Goal: Task Accomplishment & Management: Use online tool/utility

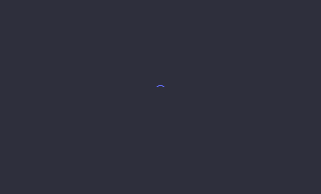
select select "7"
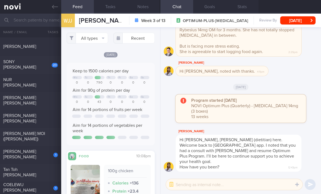
scroll to position [197, 0]
click at [42, 140] on div "[PERSON_NAME] MOI ([PERSON_NAME])" at bounding box center [29, 136] width 53 height 11
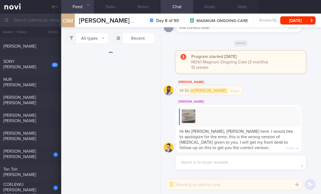
click at [93, 42] on button "All types" at bounding box center [87, 38] width 41 height 11
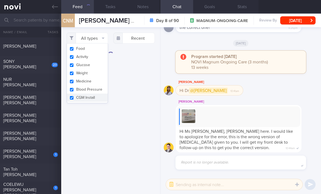
click at [95, 56] on button "Activity" at bounding box center [87, 57] width 41 height 8
checkbox input "false"
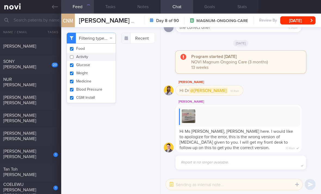
click at [99, 67] on button "Glucose" at bounding box center [91, 65] width 49 height 8
checkbox input "false"
click at [100, 75] on button "Weight" at bounding box center [91, 73] width 49 height 8
checkbox input "false"
click at [102, 86] on button "Blood Pressure" at bounding box center [91, 90] width 49 height 8
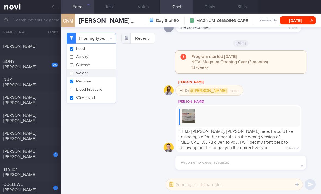
checkbox input "false"
click at [100, 83] on button "Medicine" at bounding box center [91, 81] width 49 height 8
checkbox input "false"
click at [99, 100] on button "CGM Install" at bounding box center [91, 98] width 49 height 8
checkbox input "false"
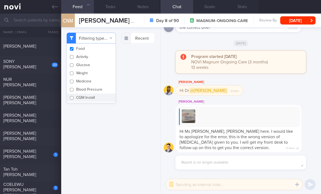
click at [126, 128] on div "Filtering type... Food Activity Glucose Weight Medicine Blood Pressure [MEDICAL…" at bounding box center [110, 110] width 99 height 167
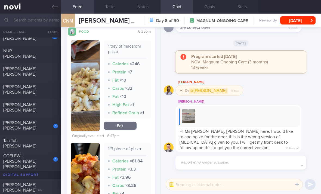
scroll to position [152, 0]
click at [121, 130] on link "Edit" at bounding box center [120, 125] width 33 height 8
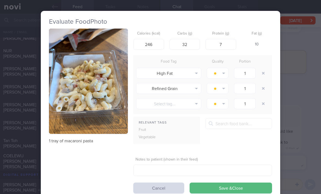
click at [265, 73] on button "button" at bounding box center [264, 73] width 10 height 10
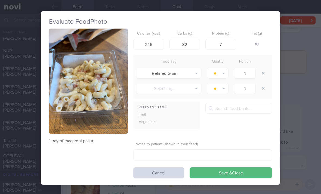
click at [265, 73] on button "button" at bounding box center [264, 73] width 10 height 10
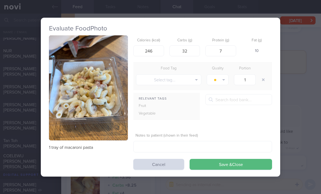
click at [214, 166] on button "Save & Close" at bounding box center [231, 164] width 83 height 11
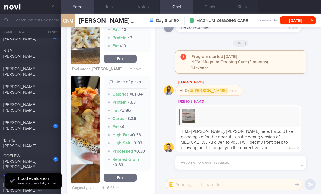
scroll to position [259, 0]
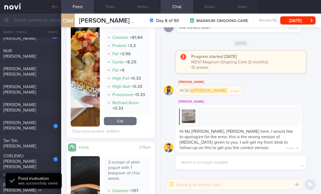
click at [128, 125] on link "Edit" at bounding box center [120, 121] width 33 height 8
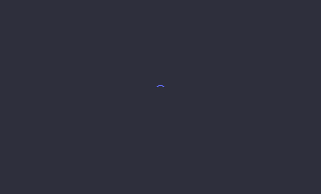
select select "7"
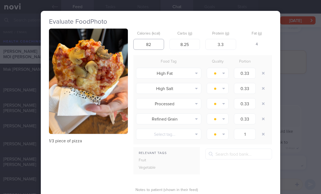
type input "82"
type input "8"
type input "3"
click at [262, 72] on button "button" at bounding box center [264, 73] width 10 height 10
type input "1"
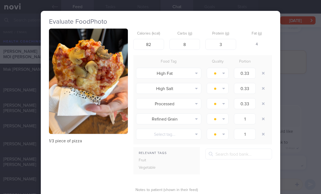
click at [262, 72] on button "button" at bounding box center [264, 73] width 10 height 10
type input "1"
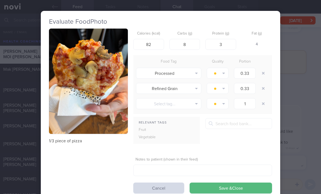
click at [261, 73] on button "button" at bounding box center [264, 73] width 10 height 10
type input "1"
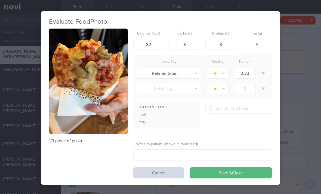
click at [261, 73] on button "button" at bounding box center [264, 73] width 10 height 10
type input "1"
click at [261, 75] on button "button" at bounding box center [264, 73] width 10 height 10
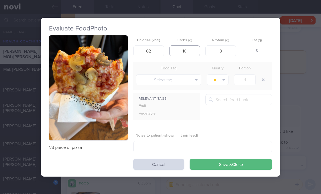
type input "10"
click at [204, 164] on button "Save & Close" at bounding box center [231, 164] width 83 height 11
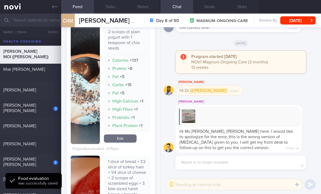
scroll to position [352, 0]
click at [128, 142] on link "Edit" at bounding box center [120, 138] width 33 height 8
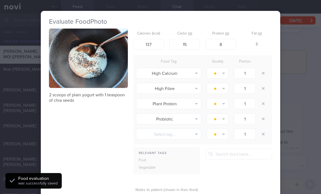
click at [263, 74] on button "button" at bounding box center [264, 73] width 10 height 10
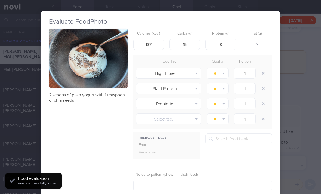
click at [263, 74] on button "button" at bounding box center [264, 73] width 10 height 10
click at [262, 75] on button "button" at bounding box center [264, 73] width 10 height 10
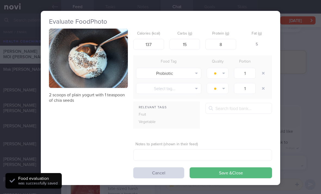
click at [262, 75] on button "button" at bounding box center [264, 73] width 10 height 10
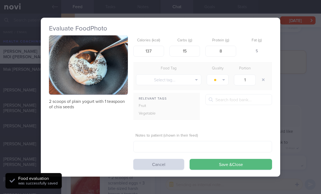
click at [262, 76] on button "button" at bounding box center [264, 80] width 10 height 10
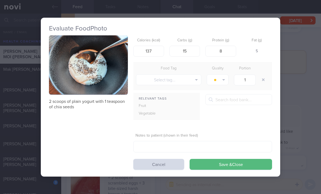
click at [206, 169] on button "Save & Close" at bounding box center [231, 164] width 83 height 11
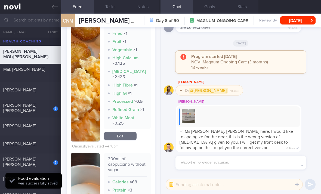
scroll to position [555, 0]
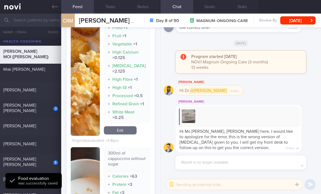
click at [123, 151] on div "2 scoops of plain yogurt with 1 teaspoon of chia seeds Calories × 137 Carbs × 1…" at bounding box center [111, 31] width 80 height 427
click at [131, 135] on link "Edit" at bounding box center [120, 130] width 33 height 8
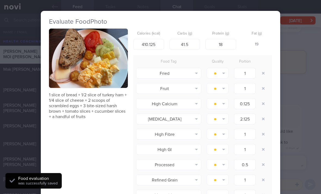
click at [263, 72] on button "button" at bounding box center [264, 73] width 10 height 10
type input "0.125"
type input "2.125"
type input "1"
type input "0.5"
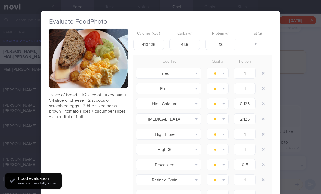
type input "1"
type input "0.25"
type input "1"
click at [263, 72] on button "button" at bounding box center [264, 73] width 10 height 10
type input "0.125"
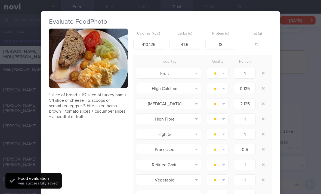
type input "2.125"
type input "1"
type input "0.5"
type input "1"
type input "0.25"
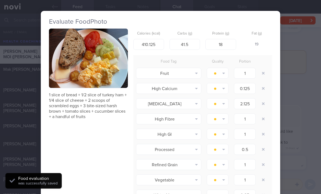
type input "1"
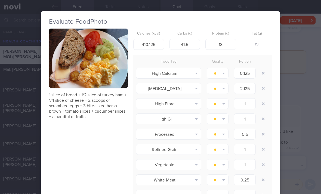
click at [264, 72] on button "button" at bounding box center [264, 73] width 10 height 10
type input "2.125"
type input "1"
type input "0.5"
type input "1"
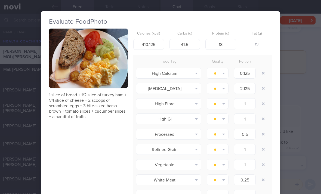
type input "0.25"
type input "1"
click at [264, 72] on button "button" at bounding box center [264, 73] width 10 height 10
type input "1"
type input "0.5"
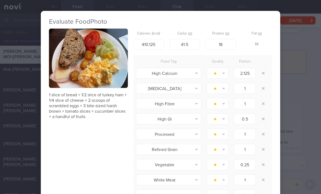
type input "1"
type input "0.25"
type input "1"
click at [264, 73] on button "button" at bounding box center [264, 73] width 10 height 10
type input "0.5"
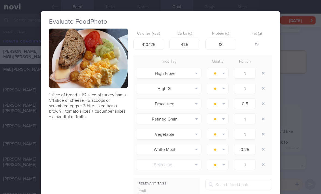
type input "1"
type input "0.25"
type input "1"
click at [264, 72] on button "button" at bounding box center [264, 73] width 10 height 10
type input "0.5"
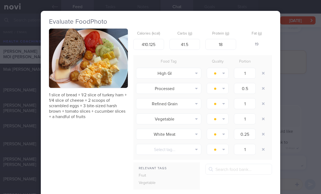
type input "1"
type input "0.25"
type input "1"
click at [264, 75] on button "button" at bounding box center [264, 73] width 10 height 10
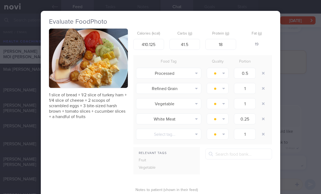
type input "1"
type input "0.25"
type input "1"
click at [264, 74] on button "button" at bounding box center [264, 73] width 10 height 10
type input "0.25"
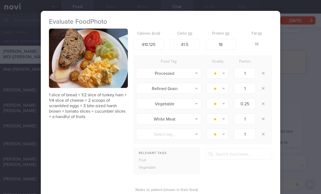
type input "1"
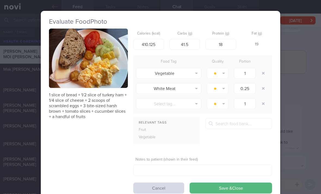
click at [264, 75] on button "button" at bounding box center [264, 73] width 10 height 10
type input "0.25"
type input "1"
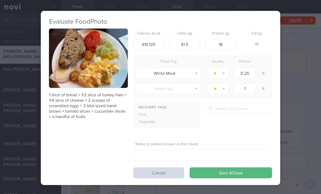
click at [264, 75] on button "button" at bounding box center [264, 73] width 10 height 10
type input "1"
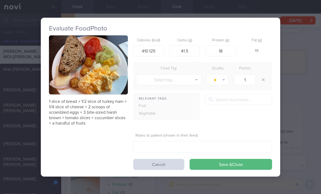
click at [264, 76] on button "button" at bounding box center [264, 80] width 10 height 10
type input "410"
type input "41"
click at [225, 159] on button "Save & Close" at bounding box center [231, 164] width 83 height 11
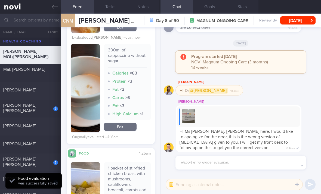
scroll to position [560, 0]
click at [124, 127] on link "Edit" at bounding box center [120, 127] width 33 height 8
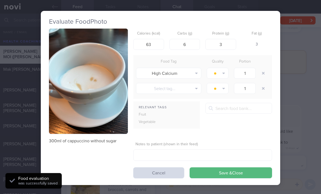
click at [166, 167] on button "Cancel" at bounding box center [158, 172] width 51 height 11
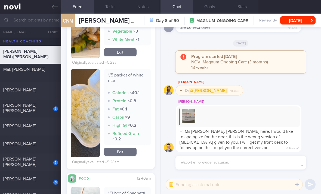
scroll to position [780, 0]
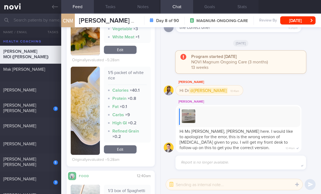
click at [124, 147] on link "Edit" at bounding box center [120, 149] width 33 height 8
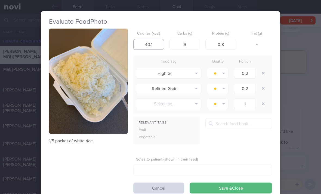
scroll to position [8, 0]
type input ".1"
type input "40"
type input "1"
click at [263, 68] on button "button" at bounding box center [264, 73] width 10 height 10
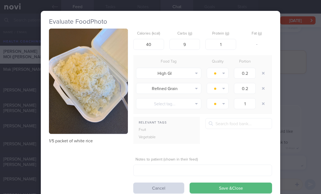
type input "1"
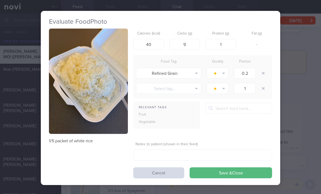
click at [263, 68] on button "button" at bounding box center [264, 73] width 10 height 10
type input "1"
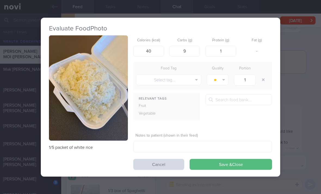
scroll to position [8, 0]
click at [220, 159] on button "Save & Close" at bounding box center [231, 164] width 83 height 11
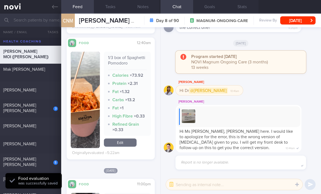
scroll to position [891, 0]
click at [121, 142] on link "Edit" at bounding box center [120, 143] width 33 height 8
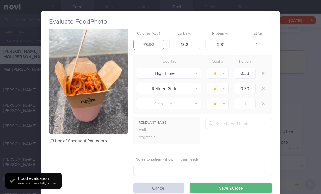
scroll to position [8, 0]
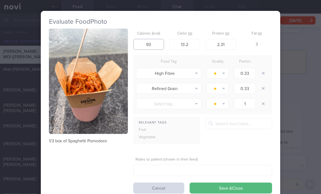
type input "93"
type input "15"
type input "20"
type input "2"
type input "134"
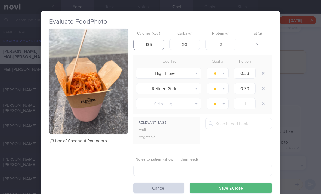
type input "135"
click at [264, 84] on button "button" at bounding box center [264, 89] width 10 height 10
type input "1"
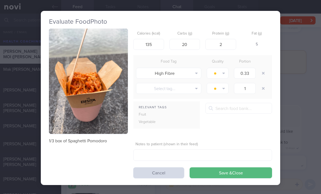
click at [264, 68] on button "button" at bounding box center [264, 73] width 10 height 10
type input "1"
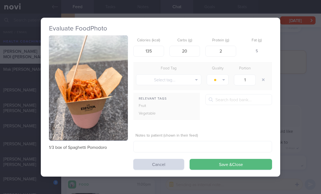
scroll to position [8, 0]
click at [234, 159] on button "Save & Close" at bounding box center [231, 164] width 83 height 11
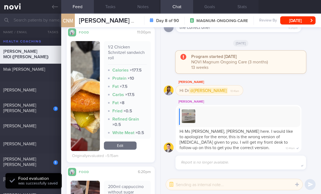
scroll to position [1020, 0]
click at [125, 142] on link "Edit" at bounding box center [120, 146] width 33 height 8
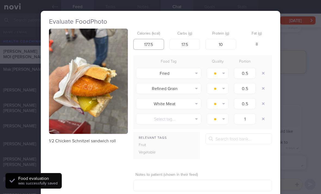
scroll to position [8, 0]
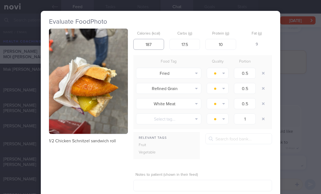
type input "187"
click at [265, 68] on button "button" at bounding box center [264, 73] width 10 height 10
type input "1"
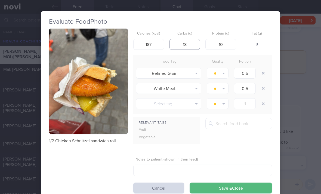
type input "18"
click at [264, 68] on button "button" at bounding box center [264, 73] width 10 height 10
type input "1"
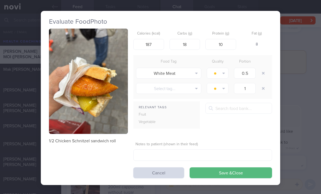
click at [264, 68] on button "button" at bounding box center [264, 73] width 10 height 10
type input "1"
click at [264, 66] on div at bounding box center [264, 73] width 11 height 15
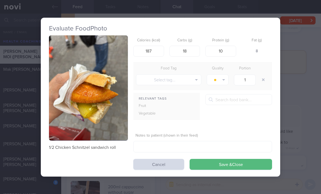
scroll to position [8, 0]
click at [233, 159] on button "Save & Close" at bounding box center [231, 164] width 83 height 11
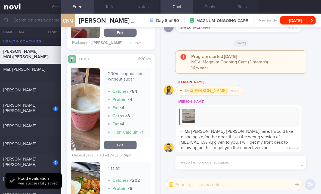
scroll to position [1102, 0]
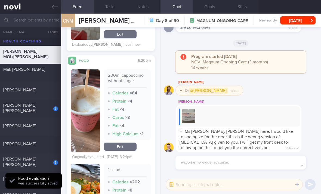
click at [123, 143] on link "Edit" at bounding box center [120, 147] width 33 height 8
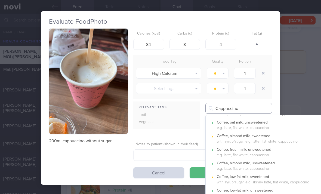
scroll to position [53, 0]
type input "Cappuccino"
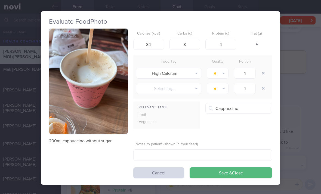
click at [269, 145] on button "Coffee, fresh milk, unsweetened e.g. latte, flat white, cappuccino" at bounding box center [272, 152] width 133 height 14
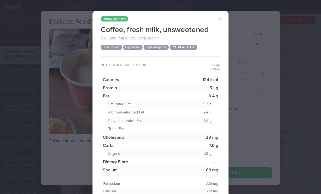
click at [222, 14] on button "button" at bounding box center [220, 19] width 11 height 11
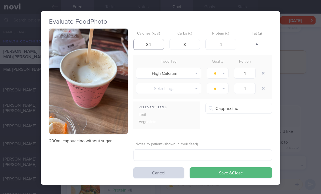
scroll to position [8, 0]
type input "124"
type input "7"
type input "5"
click at [263, 68] on button "button" at bounding box center [264, 73] width 10 height 10
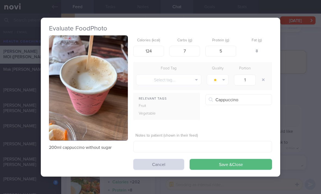
scroll to position [8, 0]
click at [230, 161] on button "Save & Close" at bounding box center [231, 164] width 83 height 11
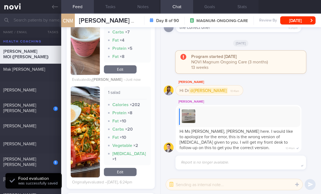
scroll to position [1166, 0]
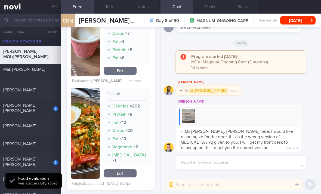
click at [124, 169] on link "Edit" at bounding box center [120, 173] width 33 height 8
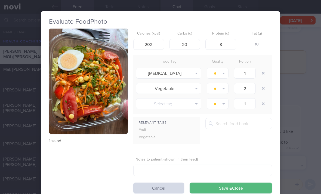
click at [268, 68] on button "button" at bounding box center [264, 73] width 10 height 10
type input "2"
type input "1"
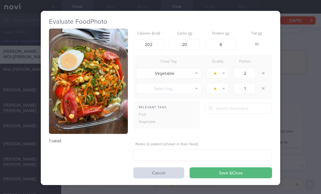
click at [222, 167] on button "Save & Close" at bounding box center [231, 172] width 83 height 11
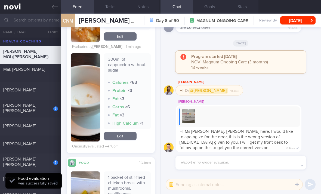
scroll to position [550, 0]
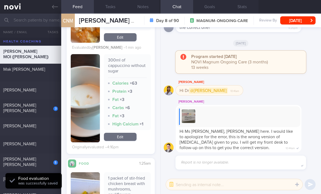
click at [120, 133] on link "Edit" at bounding box center [120, 137] width 33 height 8
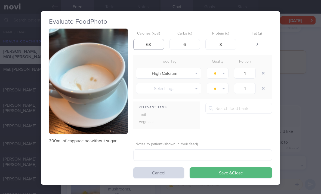
scroll to position [8, 0]
type input "124"
type input "7"
type input "5"
click at [265, 68] on button "button" at bounding box center [264, 73] width 10 height 10
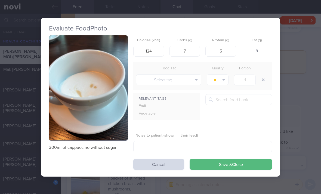
scroll to position [8, 0]
click at [226, 159] on button "Save & Close" at bounding box center [231, 164] width 83 height 11
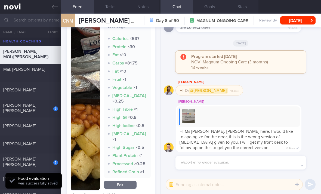
scroll to position [1375, 0]
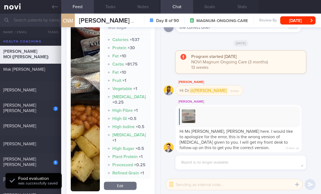
click at [122, 182] on link "Edit" at bounding box center [120, 186] width 33 height 8
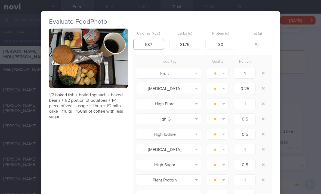
scroll to position [8, 0]
type input "477"
type input "450"
click at [175, 39] on input "number" at bounding box center [185, 44] width 31 height 11
click at [186, 44] on form "Calories (kcal) 450 Carbs (g) Protein (g) 30 Fat (g) 37 Food Tag Quality Portio…" at bounding box center [202, 180] width 139 height 302
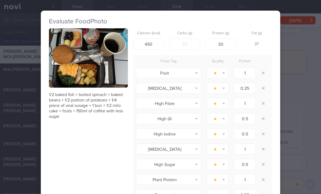
scroll to position [8, 0]
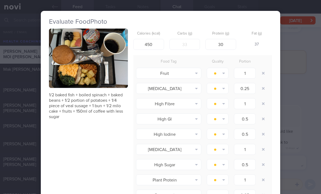
click at [264, 68] on button "button" at bounding box center [264, 73] width 10 height 10
type input "0.25"
type input "1"
type input "0.5"
type input "1"
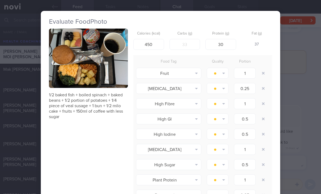
type input "0.5"
type input "1"
type input "0.25"
type input "1"
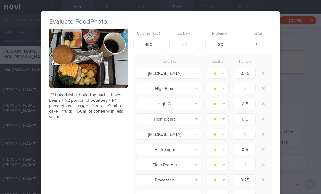
click at [264, 68] on button "button" at bounding box center [264, 73] width 10 height 10
type input "1"
type input "0.5"
type input "1"
type input "0.5"
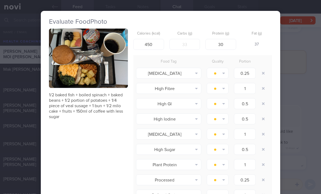
type input "1"
type input "0.25"
type input "1"
click at [263, 68] on button "button" at bounding box center [264, 73] width 10 height 10
type input "0.5"
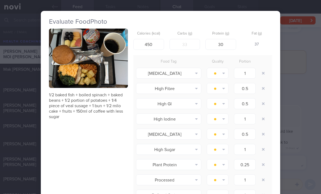
type input "1"
type input "0.5"
type input "1"
type input "0.25"
type input "1"
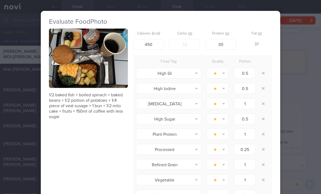
click at [263, 68] on button "button" at bounding box center [264, 73] width 10 height 10
type input "1"
type input "0.5"
type input "1"
type input "0.25"
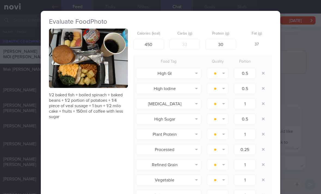
type input "1"
click at [262, 68] on button "button" at bounding box center [264, 73] width 10 height 10
type input "1"
type input "0.5"
type input "1"
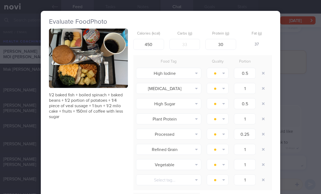
type input "0.25"
type input "1"
click at [262, 68] on button "button" at bounding box center [264, 73] width 10 height 10
type input "0.5"
type input "1"
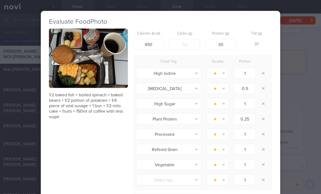
type input "0.25"
type input "1"
click at [262, 68] on button "button" at bounding box center [264, 73] width 10 height 10
type input "1"
type input "0.25"
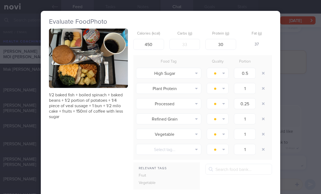
type input "1"
click at [262, 68] on button "button" at bounding box center [264, 73] width 10 height 10
type input "0.25"
type input "1"
click at [261, 69] on button "button" at bounding box center [264, 73] width 10 height 10
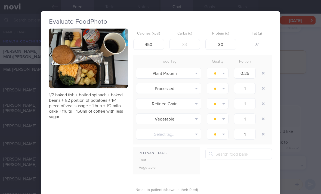
type input "1"
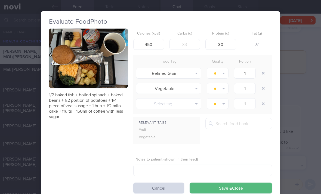
click at [263, 68] on button "button" at bounding box center [264, 73] width 10 height 10
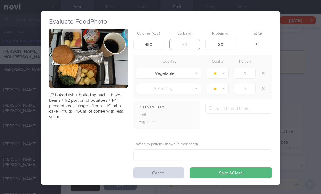
scroll to position [8, 0]
type input "45"
type input "40"
click at [214, 167] on button "Save & Close" at bounding box center [231, 172] width 83 height 11
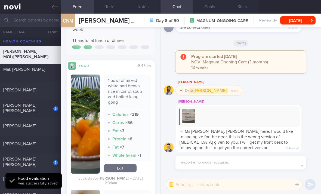
scroll to position [1564, 0]
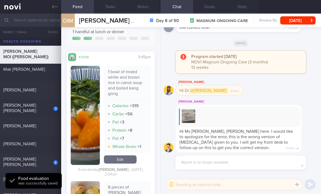
click at [41, 67] on div "Mak [PERSON_NAME]" at bounding box center [29, 72] width 53 height 11
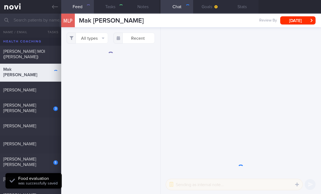
select select "6"
type input "2024"
checkbox input "true"
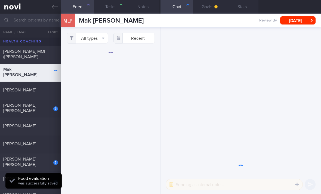
checkbox input "true"
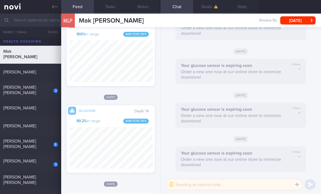
scroll to position [221, 0]
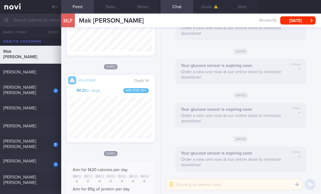
click at [51, 85] on div "3" at bounding box center [52, 89] width 12 height 8
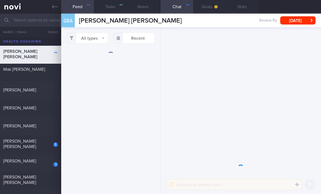
select select "3"
type input "2025"
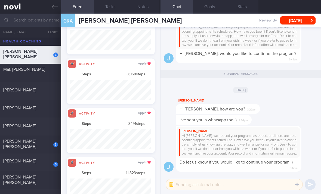
click at [44, 123] on div "[PERSON_NAME]" at bounding box center [29, 125] width 53 height 5
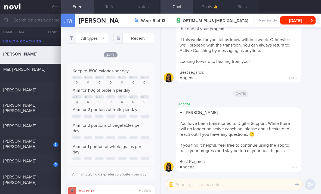
click at [48, 123] on div at bounding box center [52, 124] width 12 height 3
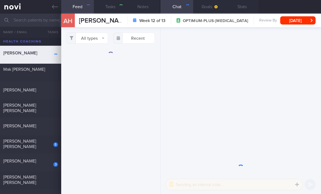
select select "5"
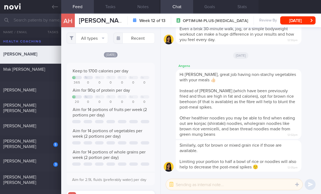
click at [99, 33] on button "All types" at bounding box center [87, 38] width 41 height 11
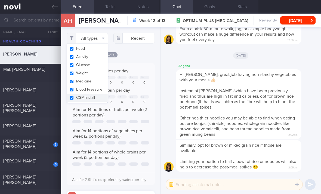
click at [96, 53] on button "Activity" at bounding box center [87, 57] width 41 height 8
checkbox input "false"
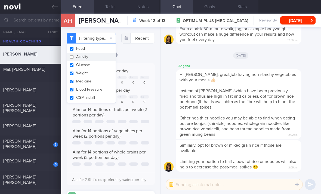
click at [98, 61] on button "Glucose" at bounding box center [91, 65] width 49 height 8
checkbox input "true"
click at [100, 77] on button "Medicine" at bounding box center [91, 81] width 49 height 8
checkbox input "false"
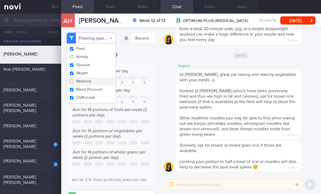
click at [101, 69] on button "Weight" at bounding box center [91, 73] width 49 height 8
checkbox input "false"
click at [105, 61] on button "Glucose" at bounding box center [91, 65] width 49 height 8
checkbox input "false"
click at [102, 86] on button "Blood Pressure" at bounding box center [91, 90] width 49 height 8
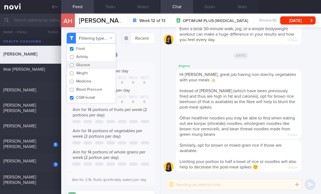
checkbox input "false"
click at [102, 94] on button "CGM Install" at bounding box center [91, 98] width 49 height 8
checkbox input "false"
click at [148, 59] on div "Yesterday Keep to 1700 calories per day Tu We Th Fr Sa Su 365 0 0 0 0 0 0 Aim f…" at bounding box center [111, 180] width 88 height 256
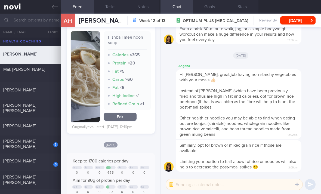
click at [120, 118] on link "Edit" at bounding box center [120, 117] width 33 height 8
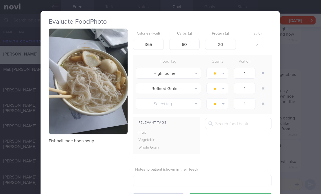
click at [262, 68] on button "button" at bounding box center [263, 73] width 10 height 10
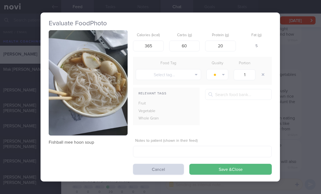
click at [262, 70] on button "button" at bounding box center [263, 75] width 10 height 10
click at [214, 164] on button "Save & Close" at bounding box center [231, 169] width 83 height 11
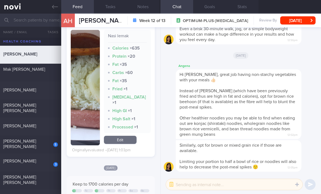
click at [49, 139] on div "[PERSON_NAME] [PERSON_NAME]" at bounding box center [29, 144] width 53 height 11
checkbox input "true"
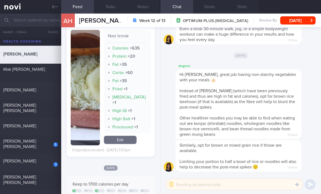
checkbox input "true"
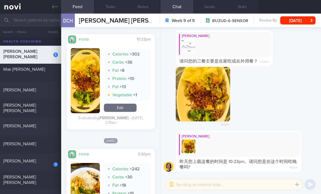
click at [52, 159] on div "3" at bounding box center [52, 163] width 12 height 8
select select "8"
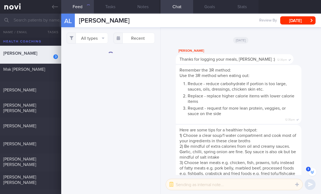
click at [99, 33] on button "All types" at bounding box center [87, 38] width 41 height 11
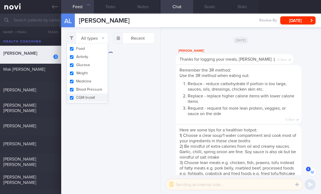
click at [96, 53] on button "Activity" at bounding box center [87, 57] width 41 height 8
checkbox input "false"
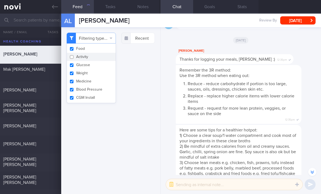
click at [95, 61] on button "Glucose" at bounding box center [91, 65] width 49 height 8
checkbox input "false"
click at [95, 69] on button "Weight" at bounding box center [91, 73] width 49 height 8
checkbox input "false"
click at [93, 77] on button "Medicine" at bounding box center [91, 81] width 49 height 8
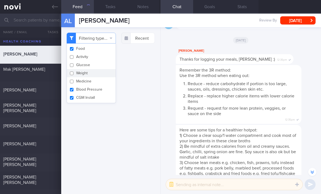
checkbox input "false"
click at [92, 86] on button "Blood Pressure" at bounding box center [91, 90] width 49 height 8
checkbox input "false"
click at [93, 94] on button "CGM Install" at bounding box center [91, 98] width 49 height 8
checkbox input "false"
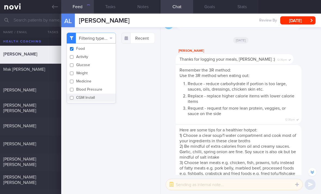
click at [114, 134] on div "Filtering type... Food Activity Glucose Weight Medicine Blood Pressure [MEDICAL…" at bounding box center [110, 110] width 99 height 167
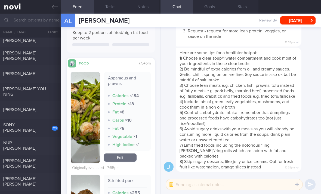
scroll to position [151, 0]
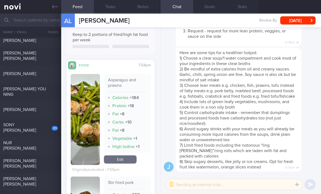
click at [121, 156] on link "Edit" at bounding box center [120, 160] width 33 height 8
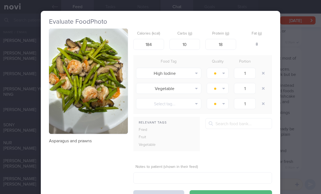
click at [264, 68] on button "button" at bounding box center [264, 73] width 10 height 10
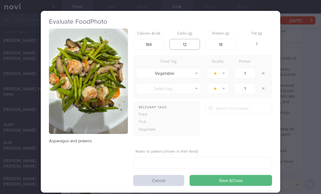
type input "12"
click at [217, 175] on button "Save & Close" at bounding box center [231, 180] width 83 height 11
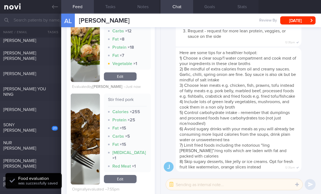
scroll to position [237, 0]
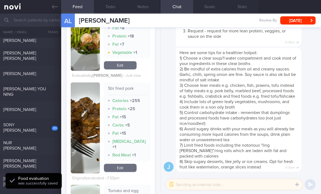
click at [118, 164] on link "Edit" at bounding box center [120, 168] width 33 height 8
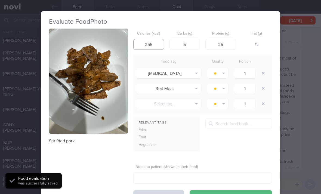
scroll to position [8, 0]
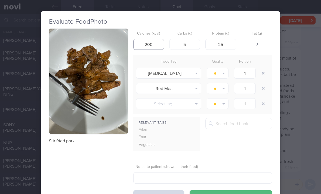
type input "200"
type input "20"
click at [262, 68] on button "button" at bounding box center [264, 73] width 10 height 10
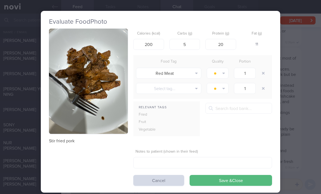
click at [262, 68] on button "button" at bounding box center [264, 73] width 10 height 10
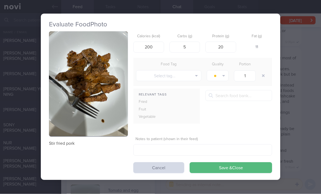
click at [222, 163] on button "Save & Close" at bounding box center [231, 168] width 83 height 11
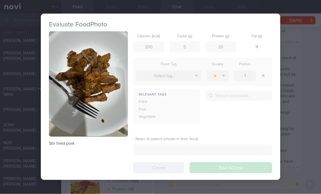
scroll to position [8, 0]
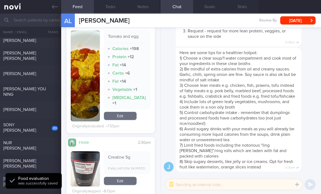
scroll to position [370, 0]
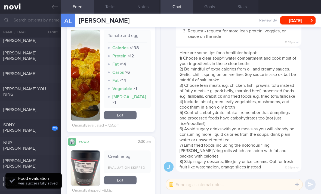
click at [125, 117] on link "Edit" at bounding box center [120, 115] width 33 height 8
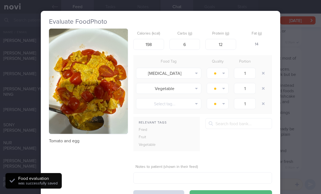
click at [262, 68] on button "button" at bounding box center [264, 73] width 10 height 10
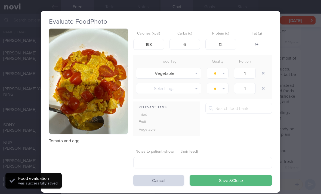
click at [227, 175] on button "Save & Close" at bounding box center [231, 180] width 83 height 11
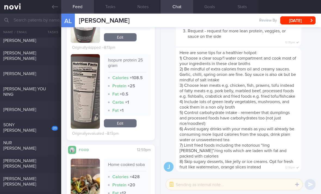
scroll to position [499, 0]
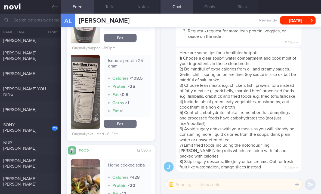
click at [126, 120] on link "Edit" at bounding box center [120, 124] width 33 height 8
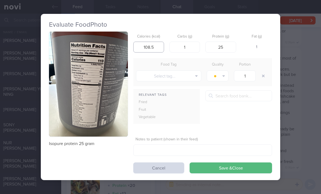
scroll to position [8, 0]
type input "83.3"
type input "15"
click at [224, 163] on button "Save & Close" at bounding box center [231, 168] width 83 height 11
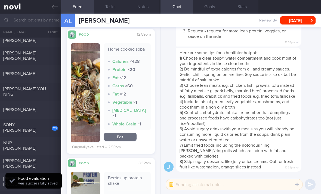
scroll to position [618, 0]
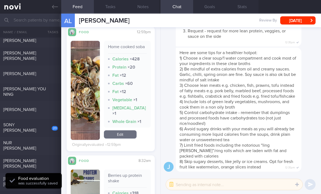
click at [119, 135] on link "Edit" at bounding box center [120, 134] width 33 height 8
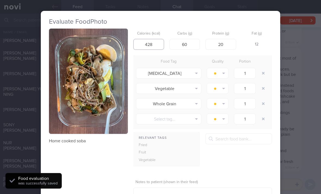
scroll to position [8, 0]
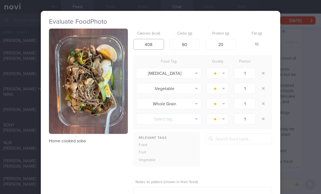
type input "408"
type input "40"
type input "358"
type input "380"
click at [261, 68] on button "button" at bounding box center [264, 73] width 10 height 10
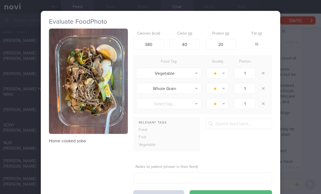
scroll to position [8, 0]
click at [262, 84] on button "button" at bounding box center [264, 89] width 10 height 10
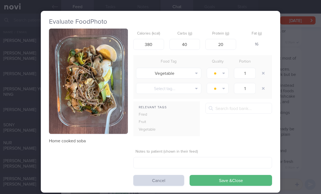
click at [260, 68] on button "button" at bounding box center [264, 73] width 10 height 10
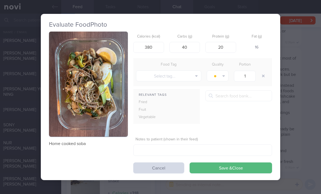
click at [215, 152] on form "Calories (kcal) 380 Carbs (g) 40 Protein (g) 20 Fat (g) 16 Food Tag Quality Por…" at bounding box center [202, 103] width 139 height 142
click at [212, 163] on button "Save & Close" at bounding box center [231, 168] width 83 height 11
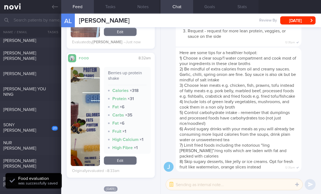
scroll to position [723, 0]
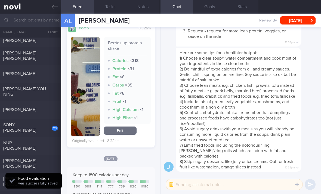
click at [123, 127] on link "Edit" at bounding box center [120, 131] width 33 height 8
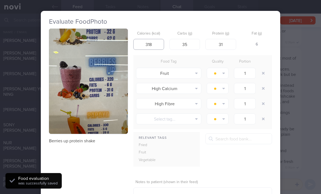
scroll to position [8, 0]
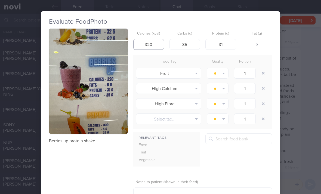
type input "320"
click at [265, 68] on button "button" at bounding box center [264, 73] width 10 height 10
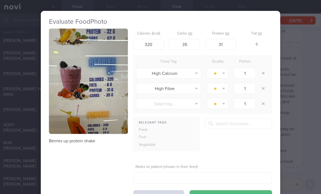
click at [265, 68] on button "button" at bounding box center [264, 73] width 10 height 10
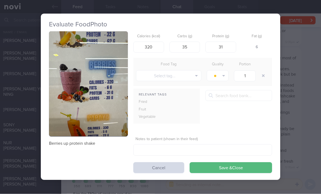
scroll to position [8, 0]
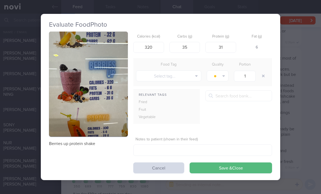
click at [223, 163] on button "Save & Close" at bounding box center [231, 168] width 83 height 11
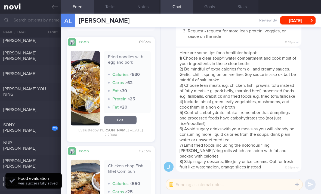
scroll to position [973, 0]
click at [49, 125] on div "23 SONY CINDY Sun, 10 Aug" at bounding box center [160, 128] width 321 height 18
checkbox input "true"
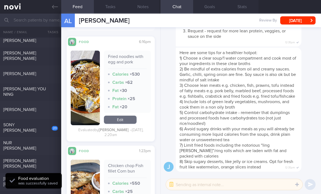
checkbox input "true"
select select "7"
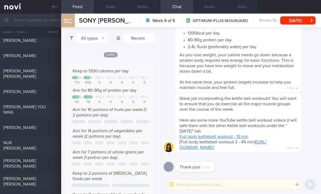
scroll to position [20, 81]
click at [100, 33] on button "All types" at bounding box center [87, 38] width 41 height 11
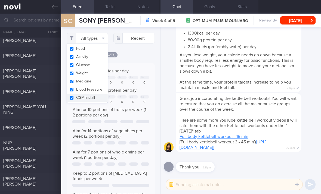
click at [98, 53] on button "Activity" at bounding box center [87, 57] width 41 height 8
checkbox input "false"
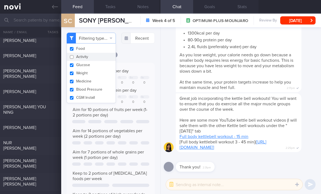
click at [98, 61] on button "Glucose" at bounding box center [91, 65] width 49 height 8
checkbox input "false"
click at [95, 77] on button "Medicine" at bounding box center [91, 81] width 49 height 8
checkbox input "false"
click at [95, 86] on button "Blood Pressure" at bounding box center [91, 90] width 49 height 8
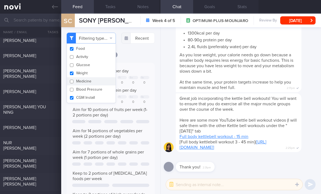
checkbox input "false"
click at [101, 69] on button "Weight" at bounding box center [91, 73] width 49 height 8
checkbox input "false"
click at [94, 94] on button "CGM Install" at bounding box center [91, 98] width 49 height 8
checkbox input "false"
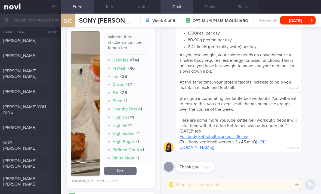
scroll to position [226, 0]
click at [120, 158] on div "salmon, fried chicken, rice, iced lemon tea Calories × 744 Protein × 46 Fat × 2…" at bounding box center [127, 103] width 47 height 145
click at [123, 167] on link "Edit" at bounding box center [120, 171] width 33 height 8
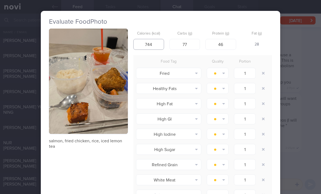
scroll to position [8, 0]
type input "640"
type input "60"
type input "40"
click at [264, 68] on button "button" at bounding box center [264, 73] width 10 height 10
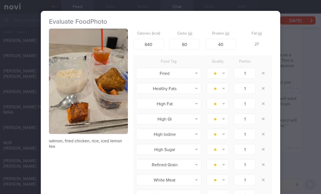
click at [264, 68] on button "button" at bounding box center [264, 73] width 10 height 10
click at [263, 68] on button "button" at bounding box center [264, 73] width 10 height 10
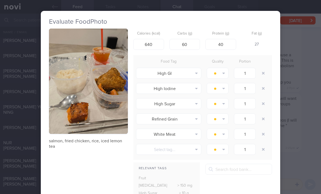
click at [263, 68] on button "button" at bounding box center [264, 73] width 10 height 10
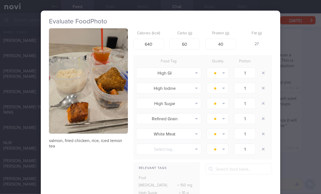
click at [263, 68] on button "button" at bounding box center [264, 73] width 10 height 10
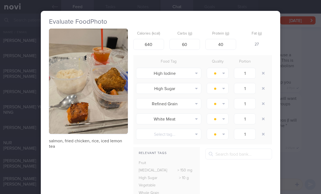
click at [263, 68] on button "button" at bounding box center [264, 73] width 10 height 10
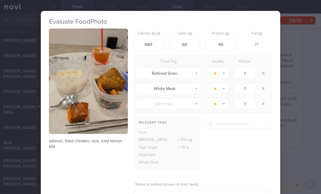
click at [262, 68] on button "button" at bounding box center [264, 73] width 10 height 10
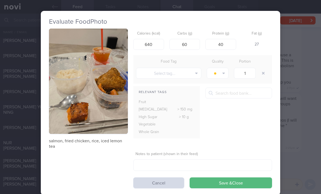
click at [200, 178] on button "Save & Close" at bounding box center [231, 183] width 83 height 11
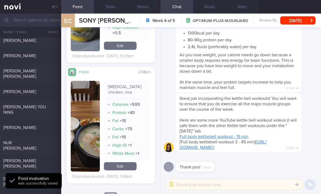
scroll to position [554, 0]
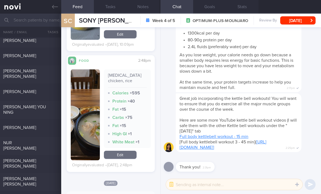
click at [124, 151] on link "Edit" at bounding box center [120, 155] width 33 height 8
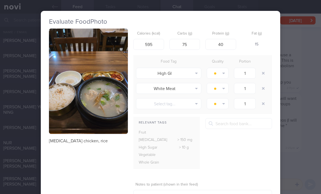
click at [264, 68] on button "button" at bounding box center [264, 73] width 10 height 10
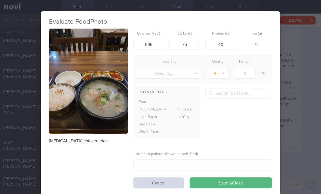
click at [230, 178] on button "Save & Close" at bounding box center [231, 183] width 83 height 11
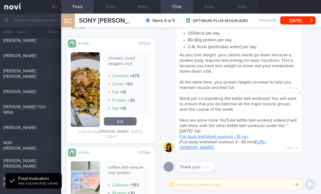
scroll to position [865, 0]
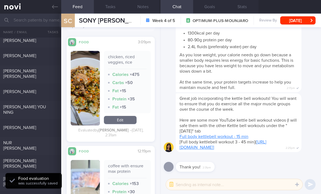
click at [35, 68] on div "[PERSON_NAME] [PERSON_NAME]" at bounding box center [29, 73] width 53 height 11
checkbox input "true"
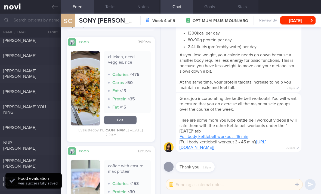
checkbox input "true"
select select "6"
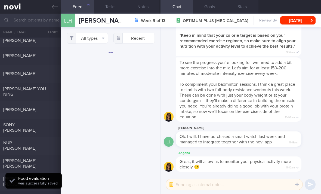
click at [100, 33] on button "All types" at bounding box center [87, 38] width 41 height 11
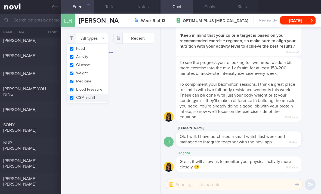
click at [100, 53] on button "Activity" at bounding box center [87, 57] width 41 height 8
checkbox input "false"
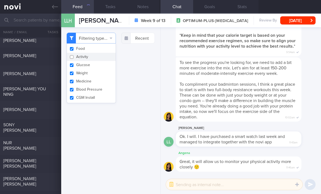
click at [98, 61] on button "Glucose" at bounding box center [91, 65] width 49 height 8
checkbox input "false"
click at [95, 77] on button "Medicine" at bounding box center [91, 81] width 49 height 8
checkbox input "false"
click at [99, 69] on button "Weight" at bounding box center [91, 73] width 49 height 8
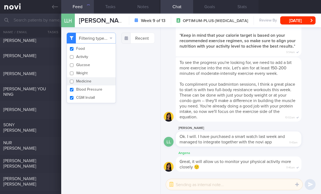
checkbox input "false"
click at [96, 86] on button "Blood Pressure" at bounding box center [91, 90] width 49 height 8
checkbox input "false"
click at [96, 94] on button "CGM Install" at bounding box center [91, 98] width 49 height 8
checkbox input "false"
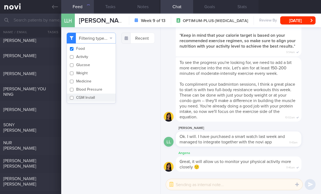
click at [124, 145] on div "Filtering type... Food Activity Glucose Weight Medicine Blood Pressure [MEDICAL…" at bounding box center [110, 110] width 99 height 167
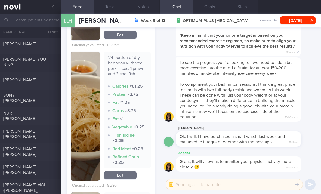
scroll to position [327, 0]
click at [124, 172] on link "Edit" at bounding box center [120, 176] width 33 height 8
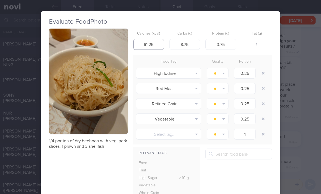
scroll to position [8, 0]
type input "62"
type input "9"
type input "3"
click at [263, 68] on button "button" at bounding box center [264, 73] width 10 height 10
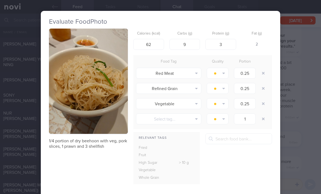
click at [263, 68] on button "button" at bounding box center [264, 73] width 10 height 10
click at [262, 68] on button "button" at bounding box center [264, 73] width 10 height 10
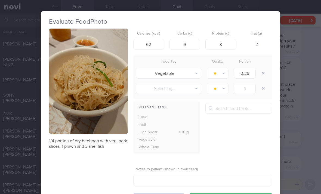
click at [262, 68] on button "button" at bounding box center [264, 73] width 10 height 10
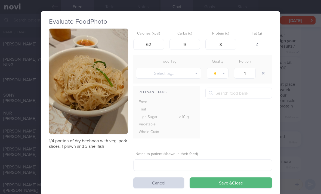
click at [262, 68] on button "button" at bounding box center [264, 73] width 10 height 10
click at [209, 178] on button "Save & Close" at bounding box center [231, 183] width 83 height 11
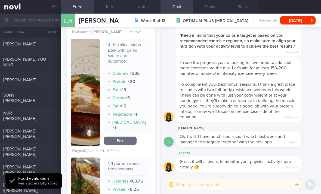
scroll to position [436, 0]
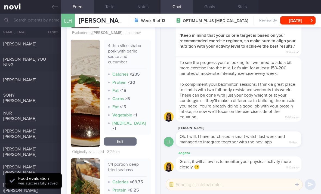
click at [128, 138] on link "Edit" at bounding box center [120, 142] width 33 height 8
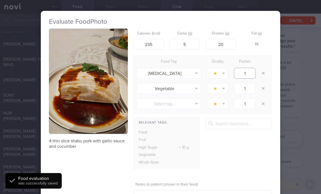
scroll to position [8, 0]
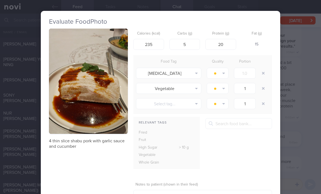
click at [263, 68] on button "button" at bounding box center [264, 73] width 10 height 10
click at [262, 68] on button "button" at bounding box center [264, 73] width 10 height 10
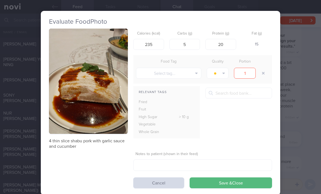
click at [263, 68] on button "button" at bounding box center [264, 73] width 10 height 10
click at [212, 178] on button "Save & Close" at bounding box center [231, 183] width 83 height 11
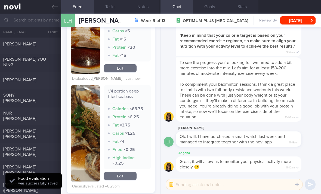
scroll to position [545, 0]
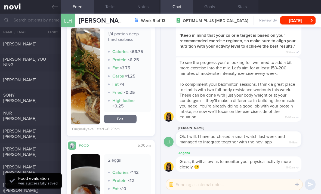
click at [121, 115] on link "Edit" at bounding box center [120, 119] width 33 height 8
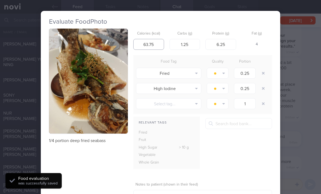
scroll to position [8, 0]
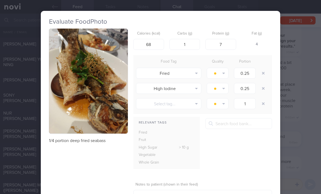
click at [268, 66] on div at bounding box center [264, 73] width 11 height 15
click at [262, 68] on button "button" at bounding box center [264, 73] width 10 height 10
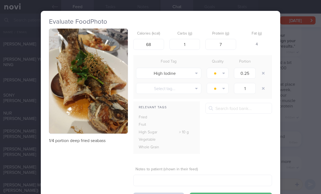
click at [262, 68] on button "button" at bounding box center [264, 73] width 10 height 10
click at [263, 68] on button "button" at bounding box center [264, 73] width 10 height 10
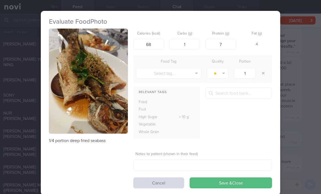
click at [214, 178] on button "Save & Close" at bounding box center [231, 183] width 83 height 11
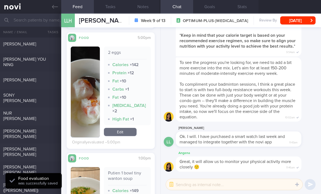
scroll to position [630, 0]
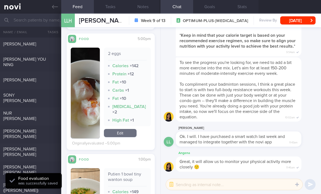
click at [128, 129] on link "Edit" at bounding box center [120, 133] width 33 height 8
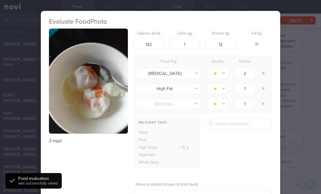
click at [267, 68] on button "button" at bounding box center [264, 73] width 10 height 10
click at [266, 68] on button "button" at bounding box center [264, 73] width 10 height 10
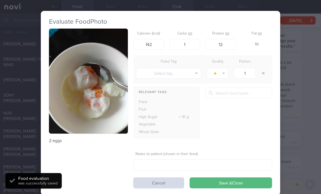
click at [222, 178] on button "Save & Close" at bounding box center [231, 183] width 83 height 11
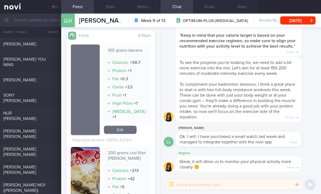
scroll to position [1299, 0]
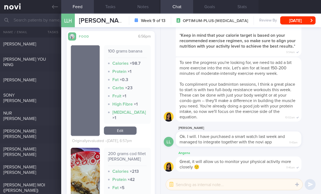
click at [123, 127] on link "Edit" at bounding box center [120, 131] width 33 height 8
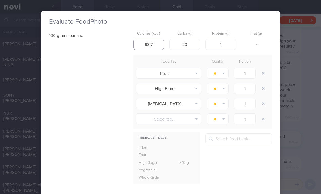
scroll to position [8, 0]
click at [260, 84] on button "button" at bounding box center [264, 89] width 10 height 10
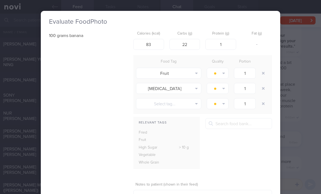
click at [260, 81] on div at bounding box center [264, 88] width 11 height 15
click at [261, 84] on button "button" at bounding box center [264, 89] width 10 height 10
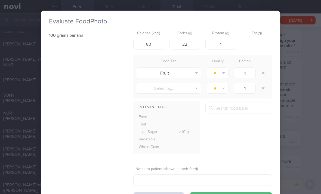
scroll to position [8, 0]
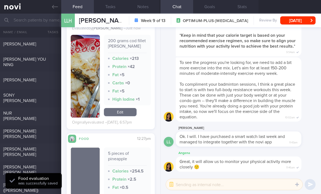
scroll to position [1385, 0]
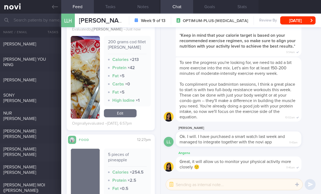
click at [113, 109] on link "Edit" at bounding box center [120, 113] width 33 height 8
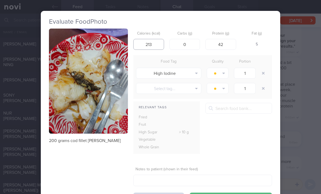
scroll to position [8, 0]
click at [265, 68] on button "button" at bounding box center [264, 73] width 10 height 10
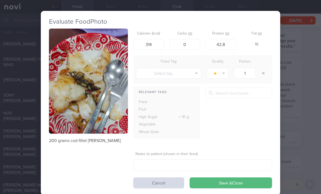
scroll to position [8, 0]
click at [215, 178] on button "Save & Close" at bounding box center [231, 183] width 83 height 11
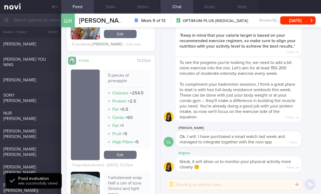
scroll to position [1457, 0]
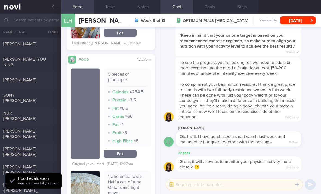
click at [121, 150] on link "Edit" at bounding box center [120, 154] width 33 height 8
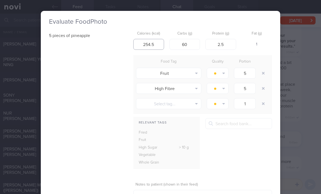
scroll to position [8, 0]
click at [264, 68] on button "button" at bounding box center [264, 73] width 10 height 10
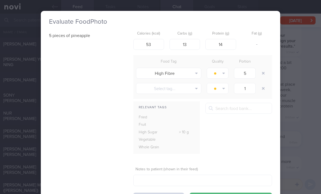
click at [264, 68] on button "button" at bounding box center [264, 73] width 10 height 10
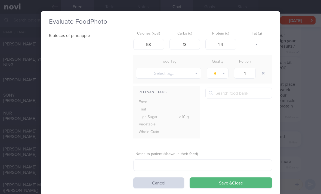
click at [233, 178] on button "Save & Close" at bounding box center [231, 183] width 83 height 11
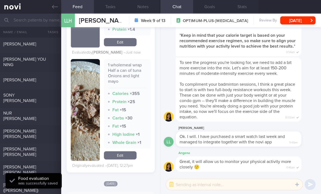
scroll to position [1545, 0]
click at [121, 152] on link "Edit" at bounding box center [120, 156] width 33 height 8
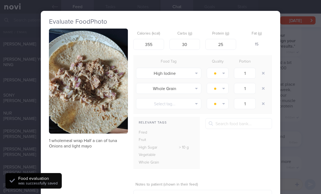
click at [264, 68] on button "button" at bounding box center [264, 73] width 10 height 10
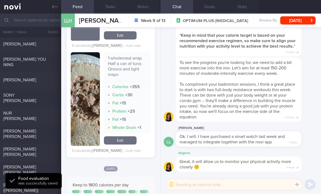
scroll to position [1553, 0]
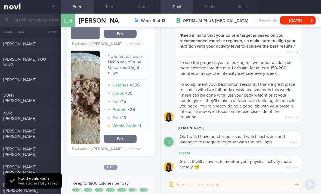
click at [125, 135] on link "Edit" at bounding box center [120, 139] width 33 height 8
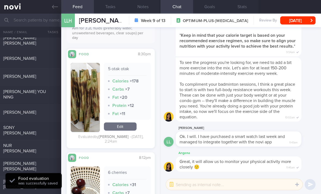
scroll to position [113, 0]
click at [42, 74] on div "[PERSON_NAME]" at bounding box center [29, 76] width 53 height 5
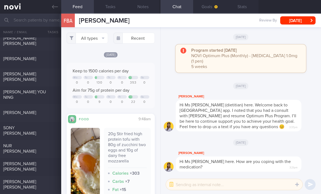
click at [36, 94] on div "ELIZABETH ANG YOU NING Tue, 5 Aug" at bounding box center [160, 95] width 321 height 18
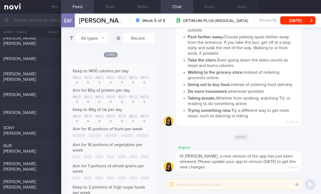
click at [39, 110] on div "[PERSON_NAME]" at bounding box center [30, 113] width 61 height 7
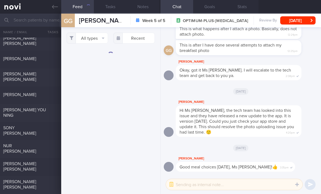
click at [94, 33] on button "All types" at bounding box center [87, 38] width 41 height 11
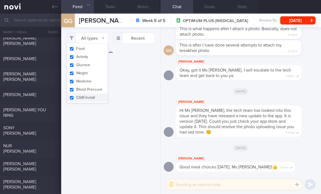
click at [100, 53] on button "Activity" at bounding box center [87, 57] width 41 height 8
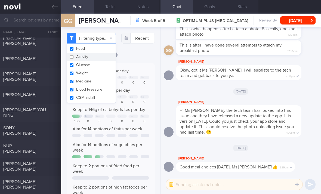
click at [99, 61] on button "Glucose" at bounding box center [91, 65] width 49 height 8
click at [104, 69] on button "Weight" at bounding box center [91, 73] width 49 height 8
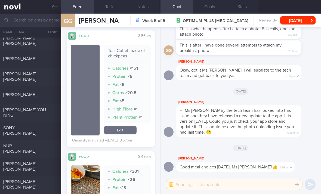
scroll to position [224, 0]
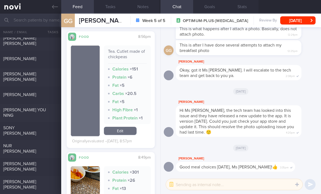
click at [129, 130] on link "Edit" at bounding box center [120, 131] width 33 height 8
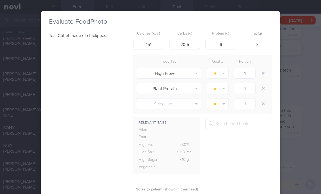
click at [262, 68] on button "button" at bounding box center [264, 73] width 10 height 10
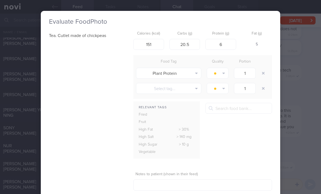
click at [262, 68] on button "button" at bounding box center [264, 73] width 10 height 10
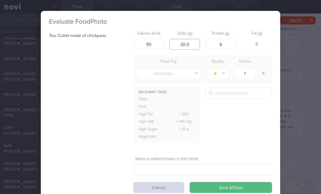
scroll to position [8, 0]
click at [219, 182] on button "Save & Close" at bounding box center [231, 187] width 83 height 11
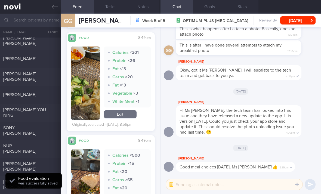
scroll to position [339, 0]
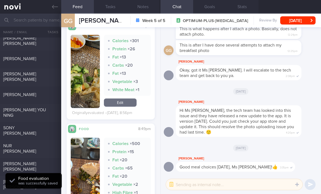
click at [122, 102] on link "Edit" at bounding box center [120, 103] width 33 height 8
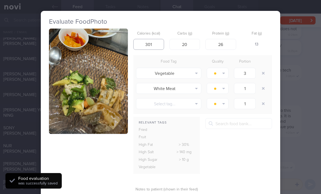
scroll to position [8, 0]
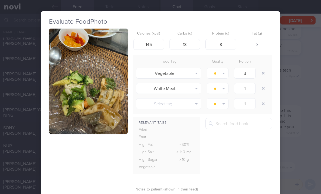
click at [266, 66] on div at bounding box center [264, 73] width 11 height 15
click at [265, 66] on div at bounding box center [264, 73] width 11 height 15
click at [261, 68] on button "button" at bounding box center [264, 73] width 10 height 10
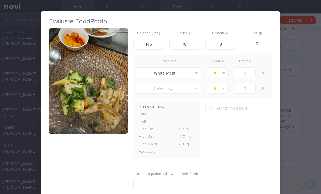
click at [259, 68] on button "button" at bounding box center [264, 73] width 10 height 10
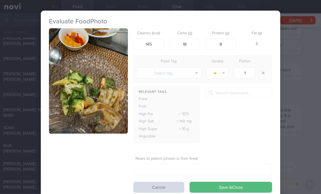
scroll to position [8, 0]
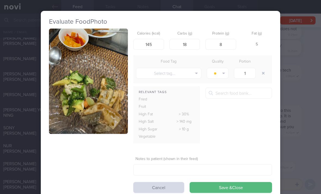
click at [219, 182] on button "Save & Close" at bounding box center [231, 187] width 83 height 11
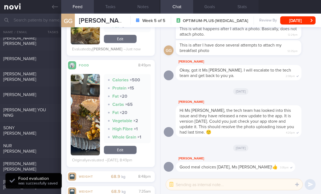
scroll to position [420, 0]
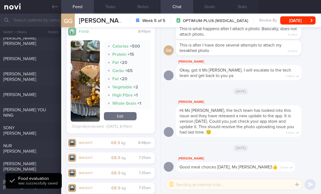
click at [120, 118] on link "Edit" at bounding box center [120, 116] width 33 height 8
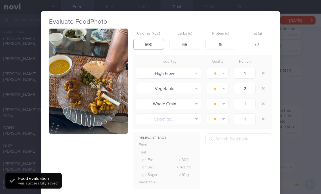
scroll to position [8, 0]
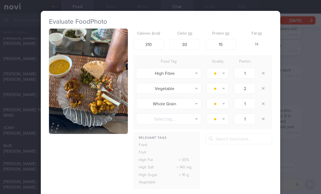
click at [264, 68] on button "button" at bounding box center [264, 73] width 10 height 10
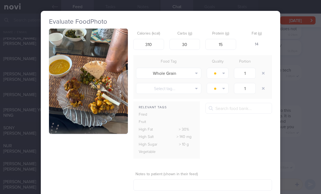
scroll to position [8, 0]
click at [262, 68] on button "button" at bounding box center [264, 73] width 10 height 10
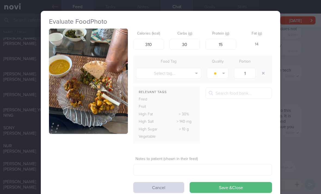
click at [223, 182] on button "Save & Close" at bounding box center [231, 187] width 83 height 11
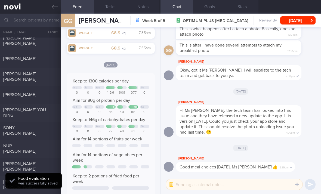
scroll to position [604, 0]
click at [34, 127] on div "SONY CINDY Sun, 10 Aug" at bounding box center [160, 131] width 321 height 18
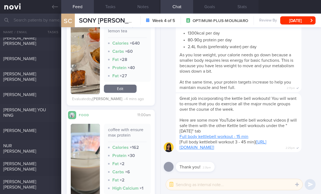
scroll to position [245, 0]
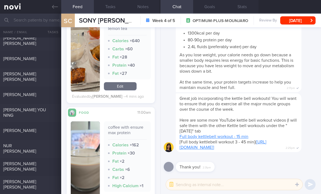
click at [45, 143] on div "NUR [PERSON_NAME]" at bounding box center [29, 148] width 53 height 11
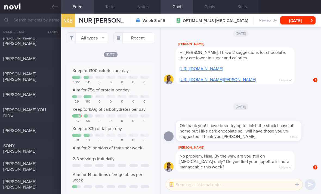
scroll to position [272330, 272269]
click at [99, 32] on button "All types" at bounding box center [87, 37] width 41 height 11
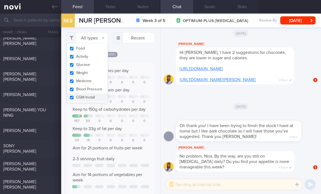
click at [100, 53] on button "Activity" at bounding box center [87, 57] width 41 height 8
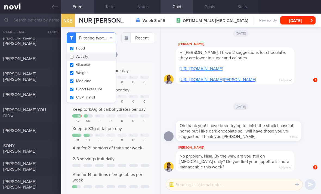
click at [96, 69] on button "Weight" at bounding box center [91, 73] width 49 height 8
click at [96, 61] on button "Glucose" at bounding box center [91, 65] width 49 height 8
click at [84, 85] on button "Blood Pressure" at bounding box center [91, 89] width 49 height 8
click at [90, 77] on button "Medicine" at bounding box center [91, 81] width 49 height 8
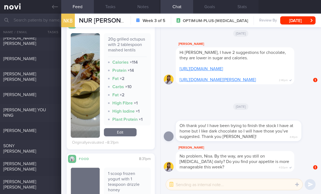
scroll to position [181, 0]
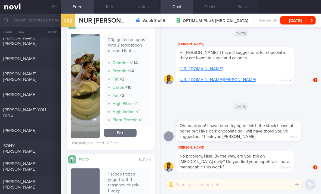
click at [126, 133] on link "Edit" at bounding box center [120, 133] width 33 height 8
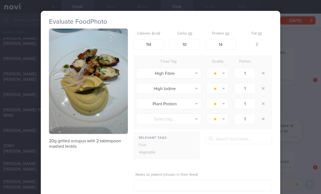
click at [267, 68] on button "button" at bounding box center [264, 73] width 10 height 10
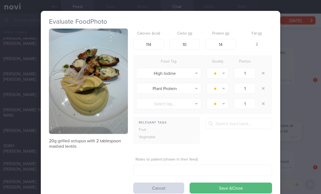
click at [266, 66] on div at bounding box center [264, 73] width 11 height 15
click at [264, 68] on button "button" at bounding box center [264, 73] width 10 height 10
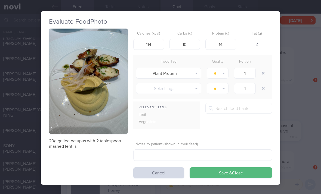
click at [262, 68] on button "button" at bounding box center [264, 73] width 10 height 10
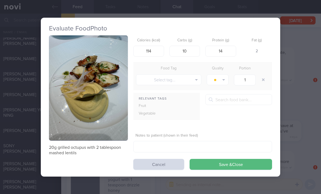
click at [229, 159] on button "Save & Close" at bounding box center [231, 164] width 83 height 11
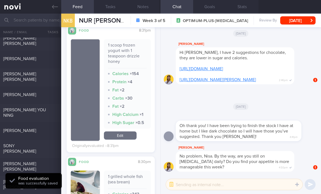
scroll to position [284, 0]
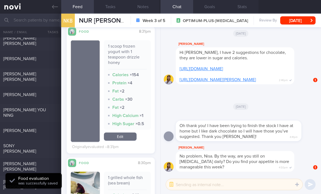
click at [127, 135] on link "Edit" at bounding box center [120, 137] width 33 height 8
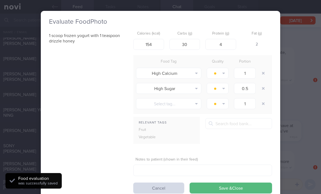
click at [266, 68] on button "button" at bounding box center [264, 73] width 10 height 10
click at [265, 68] on button "button" at bounding box center [264, 73] width 10 height 10
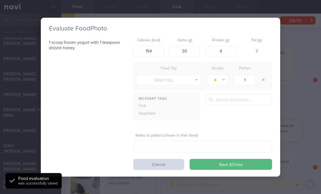
click at [226, 159] on button "Save & Close" at bounding box center [231, 164] width 83 height 11
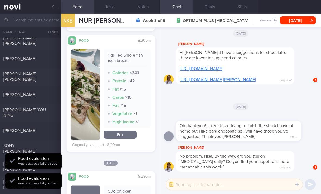
scroll to position [390, 0]
click at [127, 136] on link "Edit" at bounding box center [120, 135] width 33 height 8
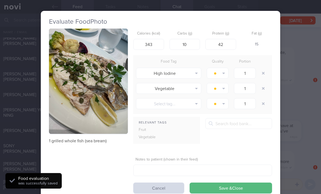
click at [267, 68] on button "button" at bounding box center [264, 73] width 10 height 10
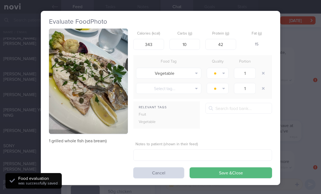
click at [267, 68] on button "button" at bounding box center [264, 73] width 10 height 10
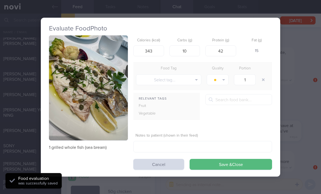
click at [232, 159] on button "Save & Close" at bounding box center [231, 164] width 83 height 11
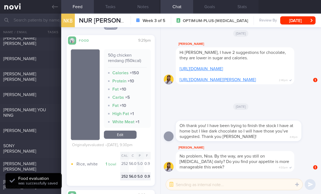
click at [129, 131] on link "Edit" at bounding box center [120, 135] width 33 height 8
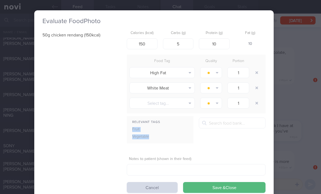
click at [154, 182] on button "Cancel" at bounding box center [152, 187] width 51 height 11
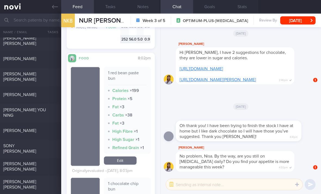
click at [119, 157] on link "Edit" at bounding box center [120, 161] width 33 height 8
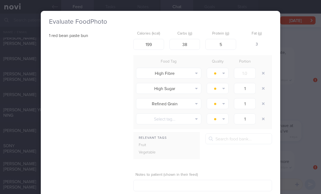
click at [262, 68] on button "button" at bounding box center [264, 73] width 10 height 10
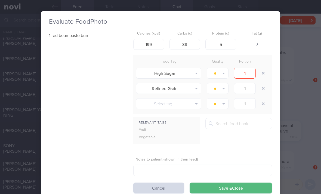
click at [262, 68] on button "button" at bounding box center [264, 73] width 10 height 10
click at [263, 68] on button "button" at bounding box center [264, 73] width 10 height 10
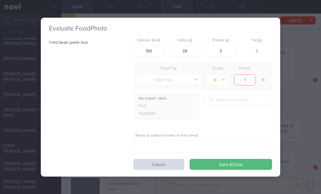
click at [263, 72] on div at bounding box center [264, 79] width 11 height 15
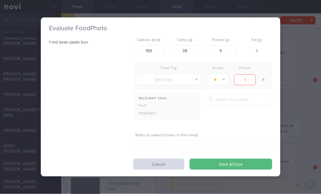
click at [223, 159] on button "Save & Close" at bounding box center [231, 164] width 83 height 11
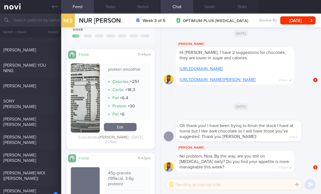
click at [48, 117] on div "[PERSON_NAME] [PERSON_NAME]" at bounding box center [29, 122] width 53 height 11
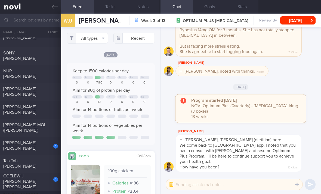
click at [42, 143] on div "1 Marques Rodriques Da Silva Guilen Nino" at bounding box center [30, 146] width 61 height 12
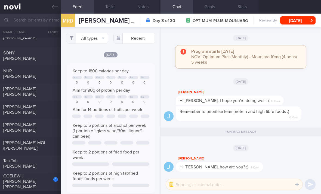
click at [47, 158] on div at bounding box center [52, 159] width 12 height 3
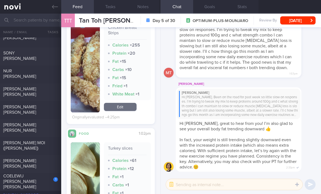
click at [120, 103] on link "Edit" at bounding box center [120, 107] width 33 height 8
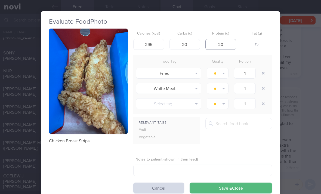
click at [227, 39] on input "20" at bounding box center [221, 44] width 31 height 11
click at [260, 84] on button "button" at bounding box center [264, 89] width 10 height 10
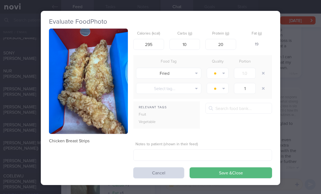
click at [263, 68] on button "button" at bounding box center [264, 73] width 10 height 10
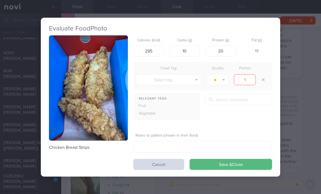
click at [218, 159] on button "Save & Close" at bounding box center [231, 164] width 83 height 11
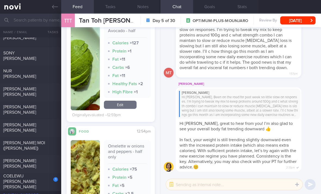
click at [121, 104] on link "Edit" at bounding box center [120, 105] width 33 height 8
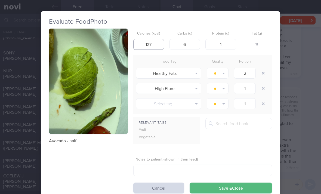
scroll to position [8, 0]
click at [262, 68] on button "button" at bounding box center [264, 73] width 10 height 10
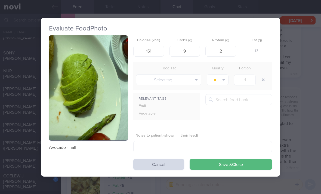
click at [264, 75] on button "button" at bounding box center [264, 80] width 10 height 10
click at [223, 159] on button "Save & Close" at bounding box center [231, 164] width 83 height 11
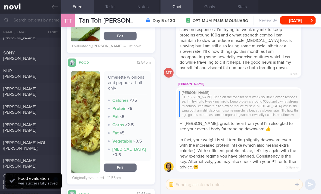
scroll to position [452, 0]
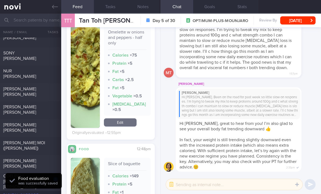
click at [128, 118] on link "Edit" at bounding box center [120, 122] width 33 height 8
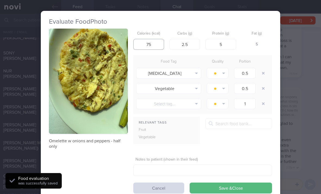
scroll to position [8, 0]
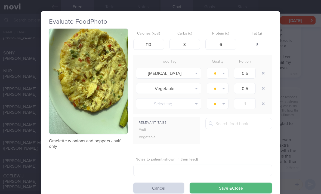
click at [264, 68] on button "button" at bounding box center [264, 73] width 10 height 10
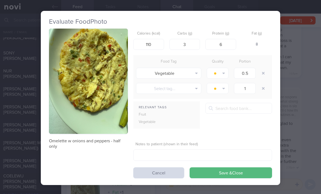
click at [264, 68] on button "button" at bounding box center [264, 73] width 10 height 10
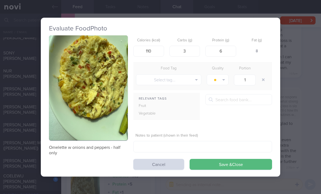
click at [263, 72] on div at bounding box center [264, 79] width 11 height 15
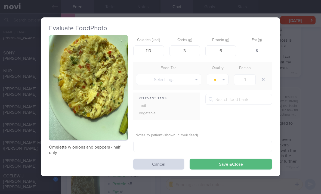
click at [229, 149] on form "Calories (kcal) 110 Carbs (g) 3 Protein (g) 6 Fat (g) 8 Food Tag Quality Portio…" at bounding box center [202, 102] width 139 height 135
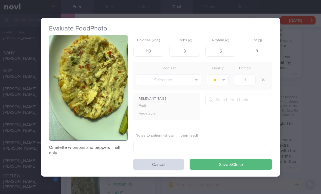
click at [229, 149] on form "Calories (kcal) 110 Carbs (g) 3 Protein (g) 6 Fat (g) 8 Food Tag Quality Portio…" at bounding box center [202, 102] width 139 height 135
click at [224, 160] on button "Save & Close" at bounding box center [231, 164] width 83 height 11
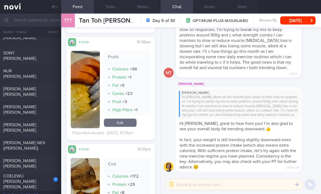
scroll to position [1144, 0]
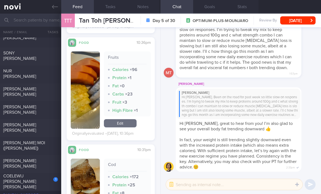
click at [125, 119] on link "Edit" at bounding box center [120, 123] width 33 height 8
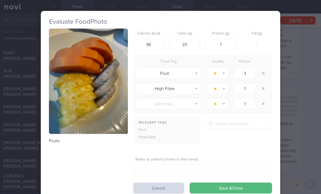
click at [267, 84] on button "button" at bounding box center [264, 89] width 10 height 10
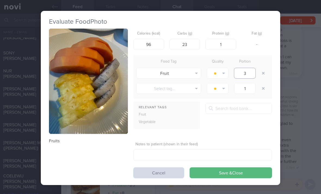
scroll to position [8, 0]
click at [228, 167] on button "Save & Close" at bounding box center [231, 172] width 83 height 11
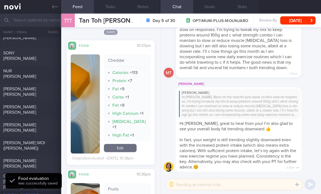
scroll to position [1012, 0]
click at [123, 144] on link "Edit" at bounding box center [120, 148] width 33 height 8
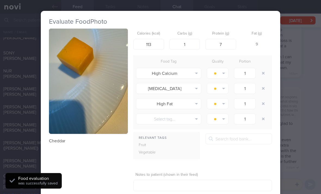
click at [266, 68] on button "button" at bounding box center [264, 73] width 10 height 10
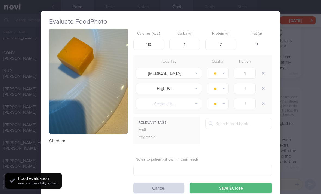
click at [266, 68] on button "button" at bounding box center [264, 73] width 10 height 10
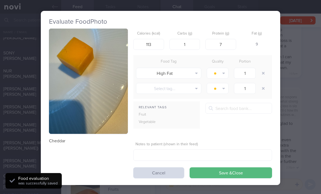
click at [263, 68] on button "button" at bounding box center [264, 73] width 10 height 10
click at [263, 66] on div at bounding box center [264, 73] width 11 height 15
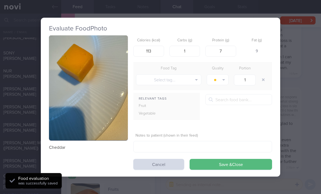
click at [218, 159] on button "Save & Close" at bounding box center [231, 164] width 83 height 11
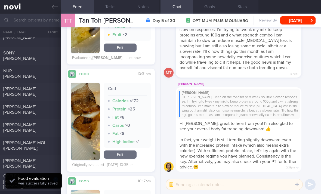
scroll to position [1179, 0]
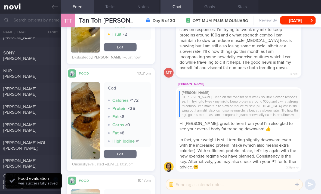
click at [122, 150] on link "Edit" at bounding box center [120, 154] width 33 height 8
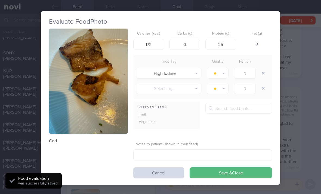
click at [162, 167] on button "Cancel" at bounding box center [158, 172] width 51 height 11
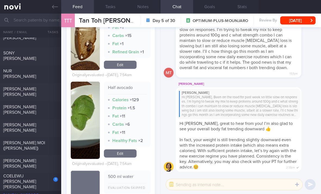
scroll to position [1713, 0]
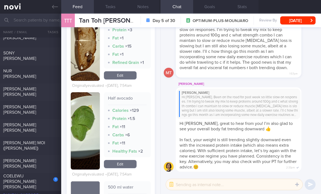
click at [124, 160] on link "Edit" at bounding box center [120, 164] width 33 height 8
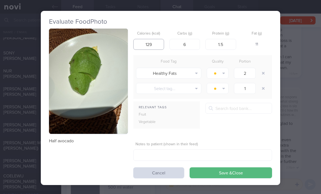
scroll to position [8, 0]
click at [151, 39] on input "number" at bounding box center [148, 44] width 31 height 11
click at [149, 39] on input "number" at bounding box center [148, 44] width 31 height 11
click at [263, 68] on button "button" at bounding box center [264, 73] width 10 height 10
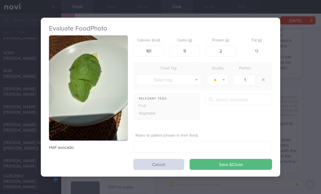
click at [263, 75] on button "button" at bounding box center [264, 80] width 10 height 10
click at [225, 159] on button "Save & Close" at bounding box center [231, 164] width 83 height 11
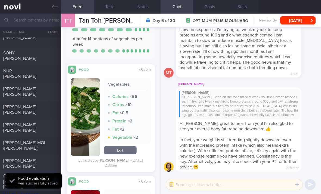
scroll to position [2074, 0]
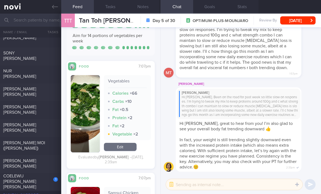
click at [43, 179] on div "COELEWIJ [PERSON_NAME] [PERSON_NAME]" at bounding box center [29, 181] width 53 height 16
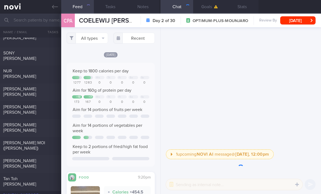
click at [99, 33] on button "All types" at bounding box center [87, 38] width 41 height 11
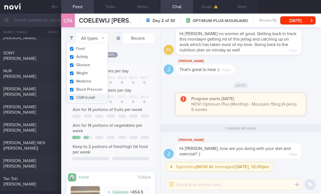
click at [95, 53] on button "Activity" at bounding box center [87, 57] width 41 height 8
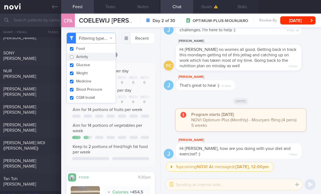
click at [98, 61] on button "Glucose" at bounding box center [91, 65] width 49 height 8
click at [99, 77] on button "Medicine" at bounding box center [91, 81] width 49 height 8
click at [100, 86] on button "Blood Pressure" at bounding box center [91, 90] width 49 height 8
click at [103, 69] on button "Weight" at bounding box center [91, 73] width 49 height 8
click at [105, 94] on button "CGM Install" at bounding box center [91, 98] width 49 height 8
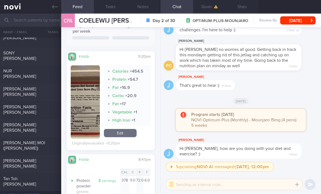
scroll to position [122, 0]
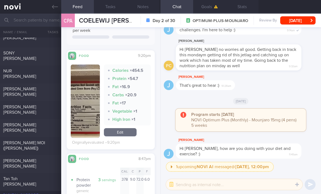
click at [124, 129] on link "Edit" at bounding box center [120, 132] width 33 height 8
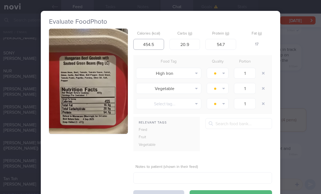
click at [148, 39] on input "454.5" at bounding box center [148, 44] width 31 height 11
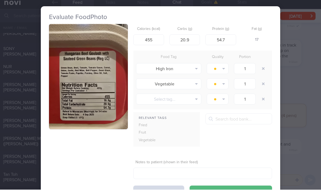
click at [263, 69] on button "button" at bounding box center [264, 73] width 10 height 10
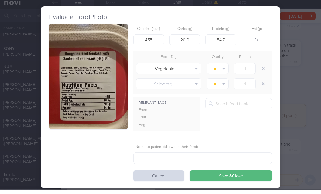
scroll to position [7, 0]
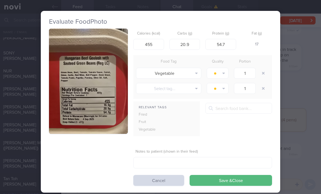
click at [261, 68] on button "button" at bounding box center [264, 73] width 10 height 10
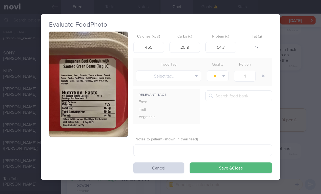
click at [262, 71] on button "button" at bounding box center [264, 76] width 10 height 10
click at [212, 166] on button "Save & Close" at bounding box center [231, 168] width 83 height 11
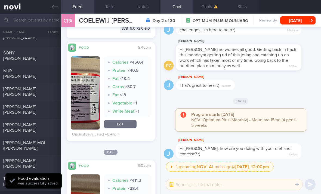
scroll to position [278, 0]
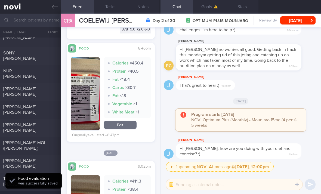
click at [131, 124] on link "Edit" at bounding box center [120, 125] width 33 height 8
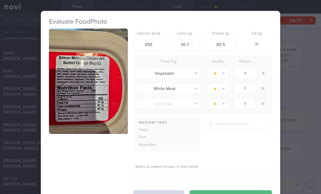
click at [267, 68] on button "button" at bounding box center [264, 73] width 10 height 10
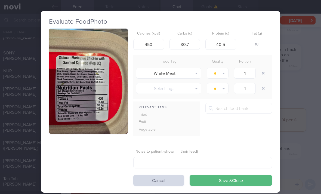
click at [266, 68] on button "button" at bounding box center [264, 73] width 10 height 10
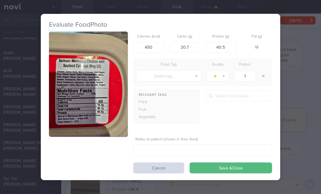
click at [213, 166] on button "Save & Close" at bounding box center [231, 168] width 83 height 11
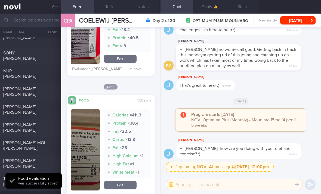
scroll to position [382, 0]
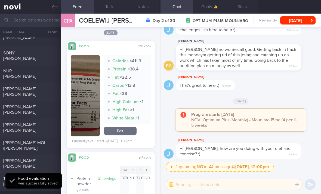
click at [123, 128] on link "Edit" at bounding box center [120, 131] width 33 height 8
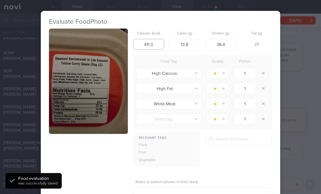
click at [155, 39] on input "411.3" at bounding box center [148, 44] width 31 height 11
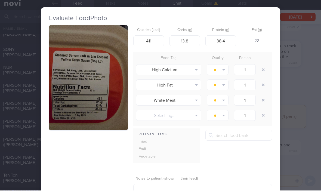
click at [265, 68] on button "button" at bounding box center [264, 73] width 10 height 10
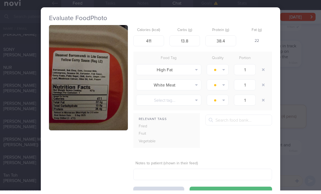
click at [265, 68] on button "button" at bounding box center [264, 73] width 10 height 10
click at [262, 68] on button "button" at bounding box center [264, 73] width 10 height 10
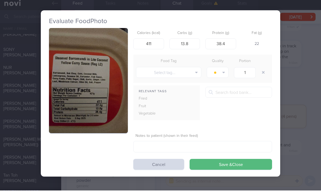
click at [262, 71] on button "button" at bounding box center [264, 76] width 10 height 10
click at [263, 71] on button "button" at bounding box center [264, 76] width 10 height 10
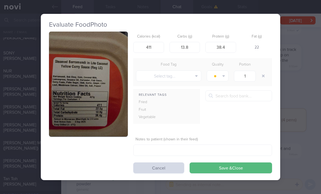
click at [222, 163] on button "Save & Close" at bounding box center [231, 168] width 83 height 11
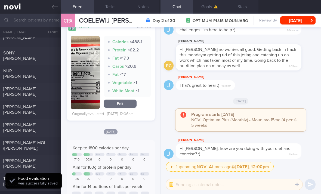
scroll to position [548, 0]
click at [123, 100] on link "Edit" at bounding box center [120, 104] width 33 height 8
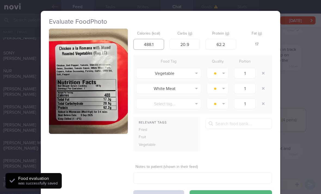
scroll to position [8, 0]
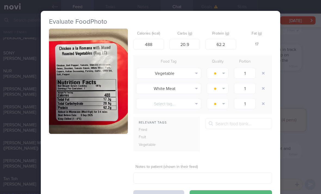
click at [265, 68] on button "button" at bounding box center [264, 73] width 10 height 10
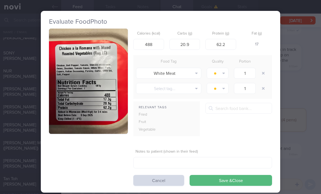
click at [265, 68] on button "button" at bounding box center [264, 73] width 10 height 10
click at [264, 68] on button "button" at bounding box center [264, 73] width 10 height 10
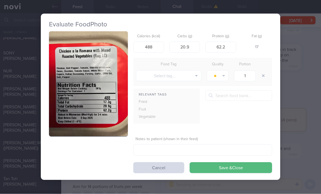
scroll to position [8, 0]
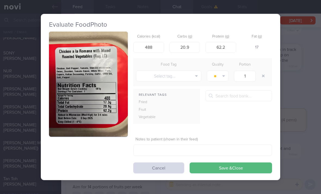
click at [215, 163] on button "Save & Close" at bounding box center [231, 168] width 83 height 11
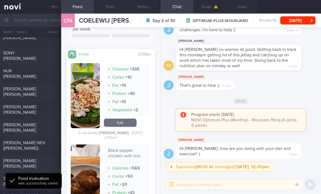
scroll to position [8, 0]
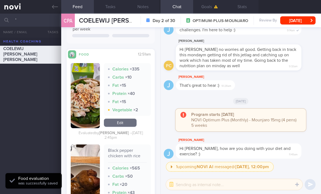
click at [18, 1] on link at bounding box center [30, 7] width 61 height 14
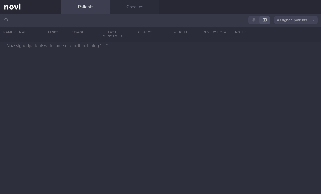
scroll to position [8, 0]
click at [302, 16] on button "Assigned patients" at bounding box center [297, 20] width 44 height 8
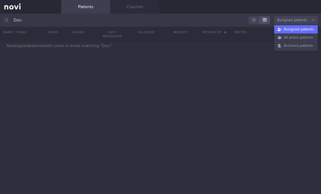
scroll to position [8, 0]
click at [308, 33] on button "All active patients" at bounding box center [297, 37] width 44 height 8
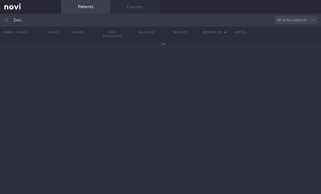
scroll to position [8, 0]
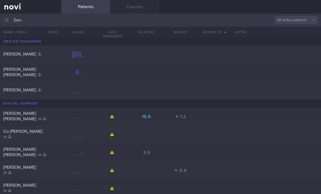
click at [65, 70] on div "Don Marco Angelo Francis" at bounding box center [160, 73] width 321 height 18
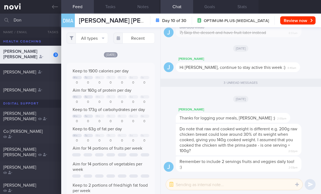
scroll to position [20, 81]
click at [95, 33] on button "All types" at bounding box center [87, 38] width 41 height 11
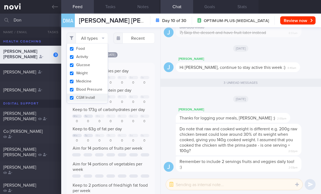
click at [93, 53] on button "Activity" at bounding box center [87, 57] width 41 height 8
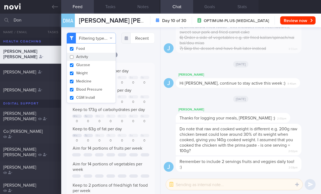
click at [111, 61] on button "Glucose" at bounding box center [91, 65] width 49 height 8
click at [107, 77] on button "Medicine" at bounding box center [91, 81] width 49 height 8
click at [104, 86] on button "Blood Pressure" at bounding box center [91, 90] width 49 height 8
click at [101, 94] on button "CGM Install" at bounding box center [91, 98] width 49 height 8
click at [107, 77] on button "Medicine" at bounding box center [91, 81] width 49 height 8
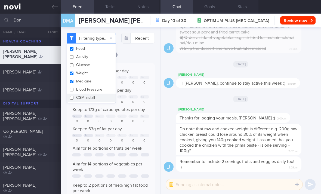
click at [107, 77] on button "Medicine" at bounding box center [91, 81] width 49 height 8
click at [108, 69] on button "Weight" at bounding box center [91, 73] width 49 height 8
click at [132, 76] on div "Sa" at bounding box center [131, 77] width 3 height 3
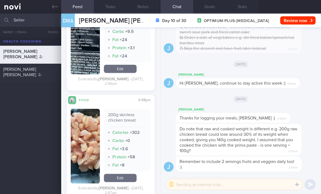
click at [27, 68] on span "SELLERS JESSICA CHARLOTTE" at bounding box center [19, 72] width 33 height 10
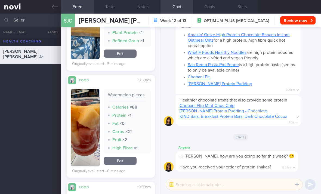
click at [124, 121] on strong "× 0" at bounding box center [122, 123] width 5 height 4
